Goal: Task Accomplishment & Management: Manage account settings

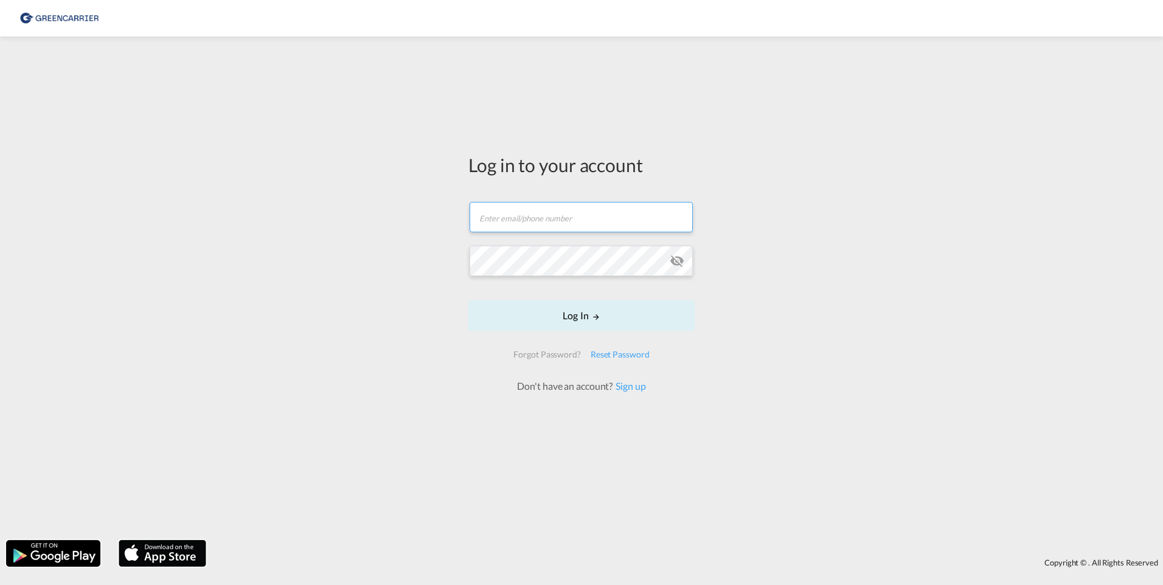
click at [529, 225] on input "text" at bounding box center [580, 217] width 223 height 30
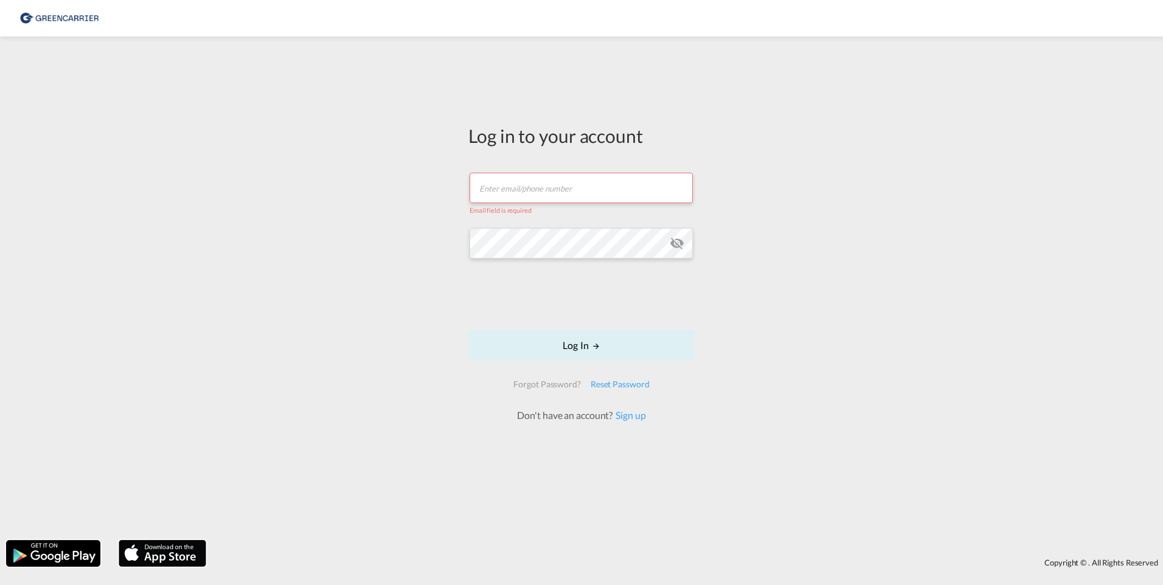
click at [536, 188] on input "text" at bounding box center [580, 188] width 223 height 30
paste input "HLIHUARDS"
type input "HLIHUARDS"
click at [575, 344] on button "Log In" at bounding box center [581, 345] width 226 height 30
click at [543, 181] on input "HLIHUARDS" at bounding box center [580, 188] width 223 height 30
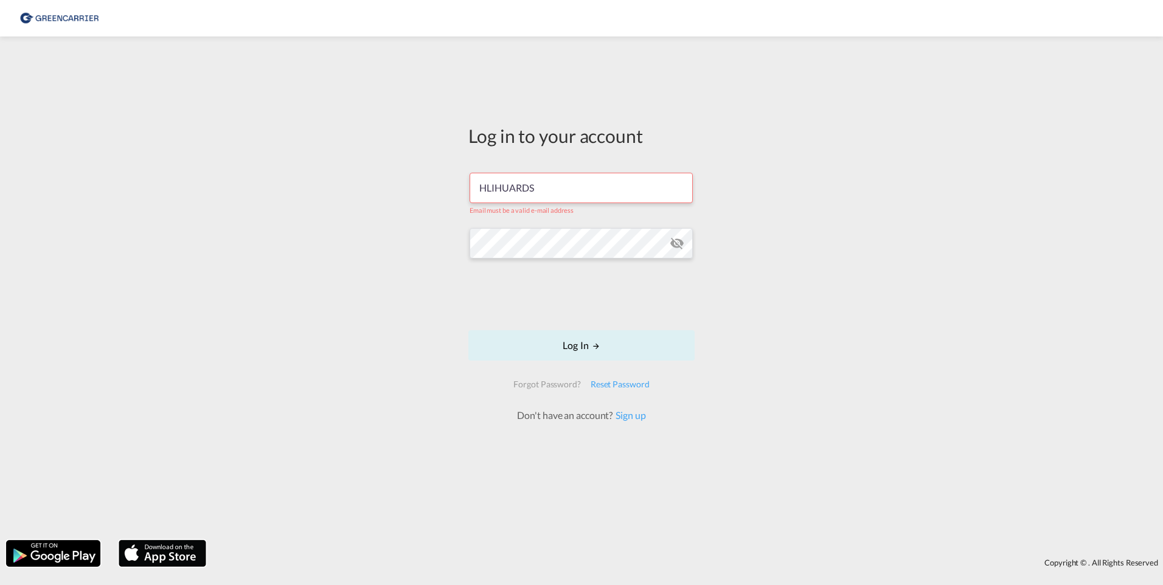
drag, startPoint x: 556, startPoint y: 187, endPoint x: 454, endPoint y: 189, distance: 102.2
click at [451, 188] on div "Log in to your account HLIHUARDS Email must be a valid e-mail address Log In Fo…" at bounding box center [581, 288] width 1163 height 491
click at [552, 187] on input "text" at bounding box center [580, 188] width 223 height 30
type input "[EMAIL_ADDRESS][DOMAIN_NAME]"
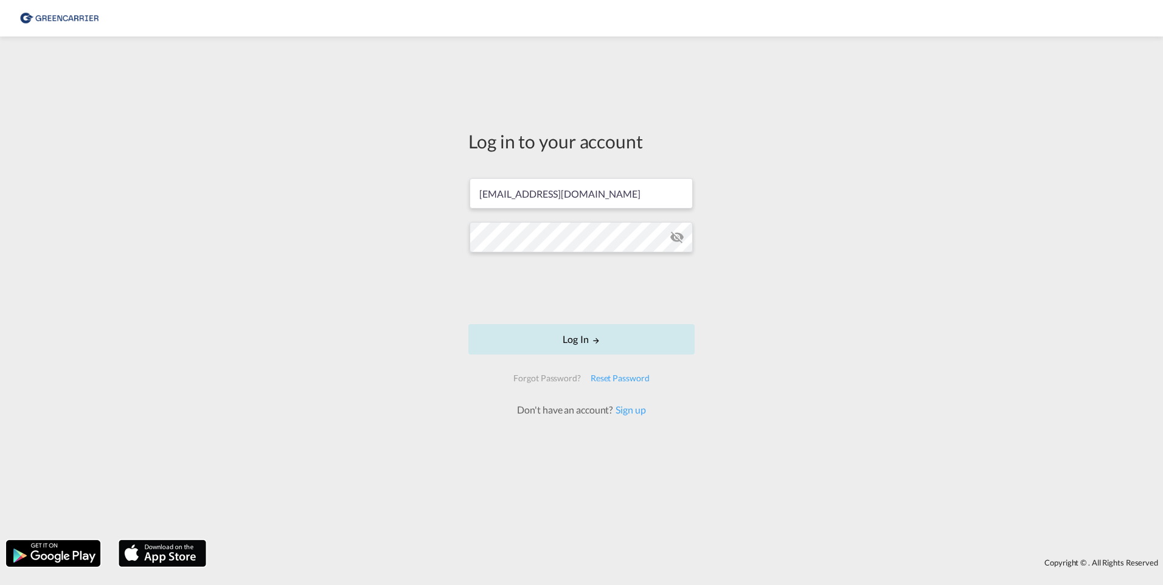
click at [587, 340] on button "Log In" at bounding box center [581, 339] width 226 height 30
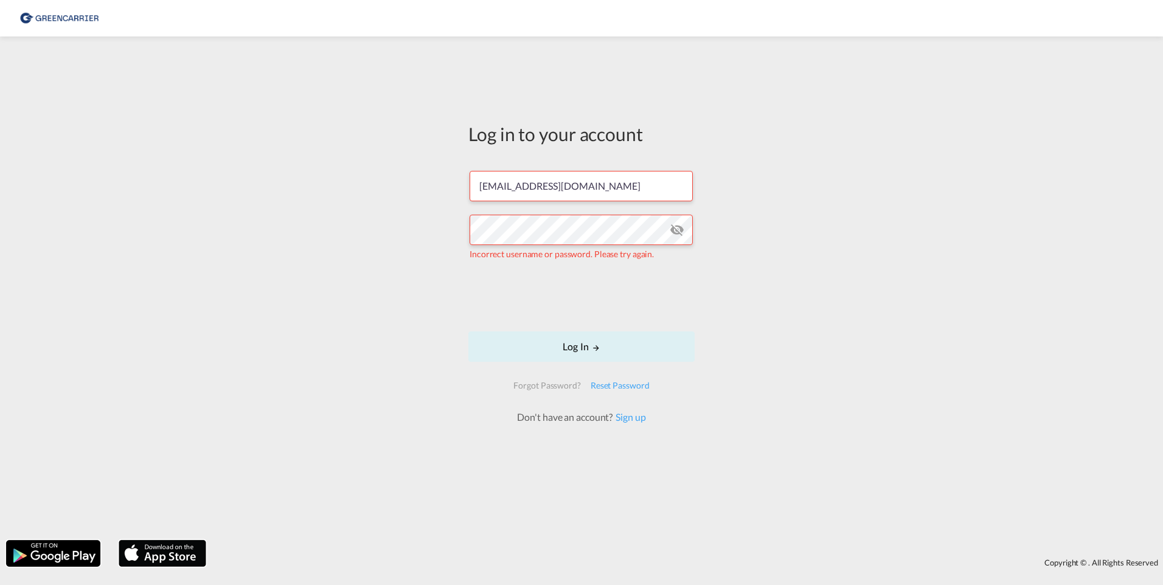
click at [674, 230] on md-icon "icon-eye-off" at bounding box center [677, 230] width 15 height 15
click at [598, 181] on input "[EMAIL_ADDRESS][DOMAIN_NAME]" at bounding box center [580, 186] width 223 height 30
drag, startPoint x: 624, startPoint y: 183, endPoint x: 445, endPoint y: 189, distance: 178.9
click at [445, 189] on div "Log in to your account [EMAIL_ADDRESS][DOMAIN_NAME] Incorrect username or passw…" at bounding box center [581, 288] width 1163 height 491
